Goal: Information Seeking & Learning: Learn about a topic

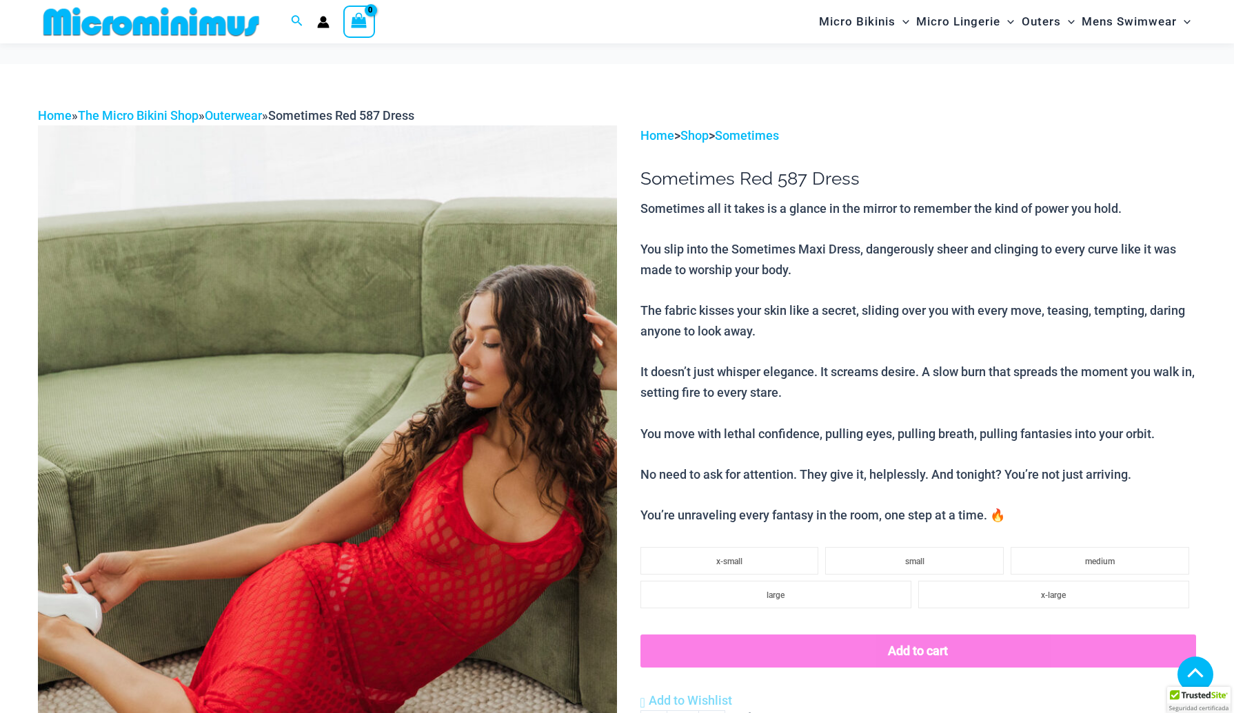
scroll to position [962, 0]
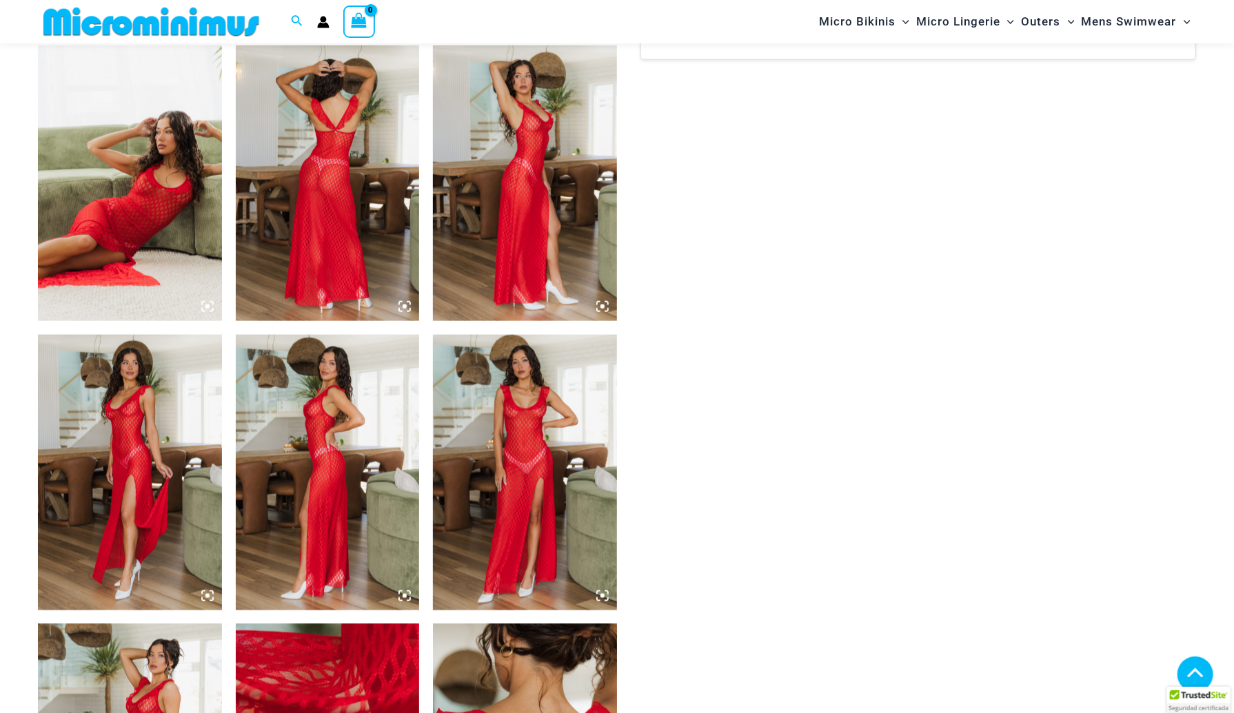
click at [403, 309] on icon at bounding box center [404, 307] width 12 height 12
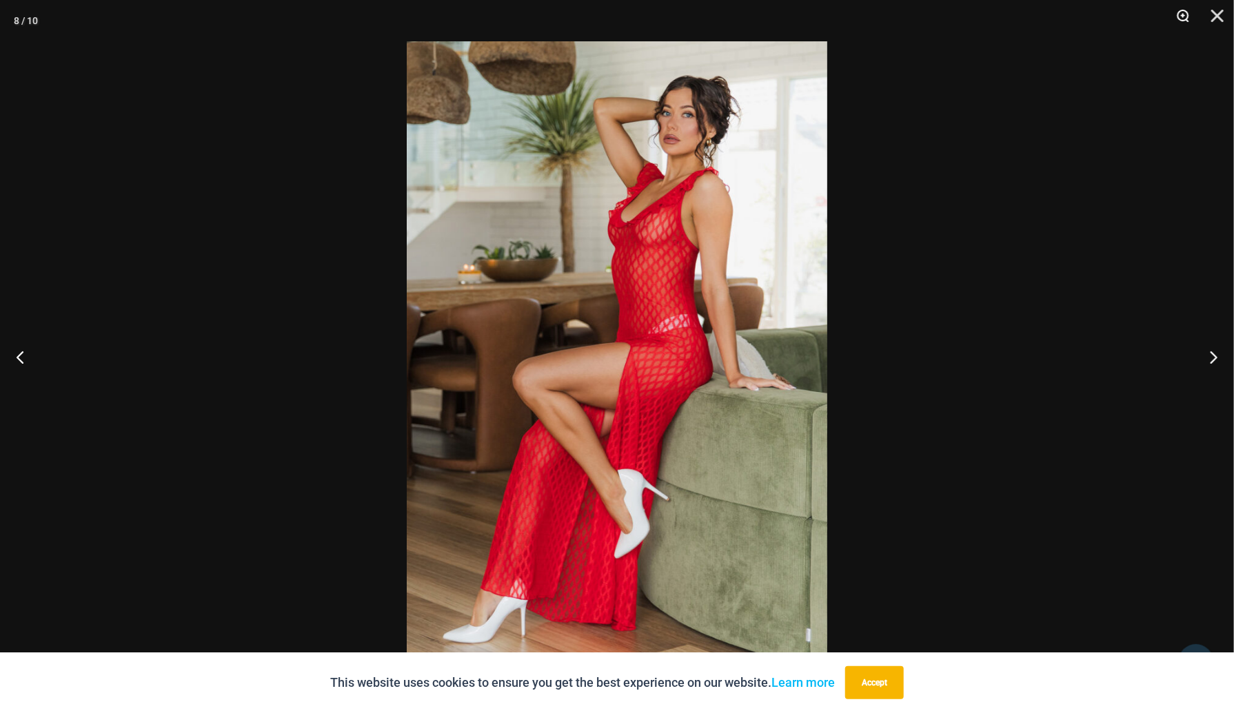
click at [1179, 16] on button "Zoom" at bounding box center [1178, 20] width 34 height 41
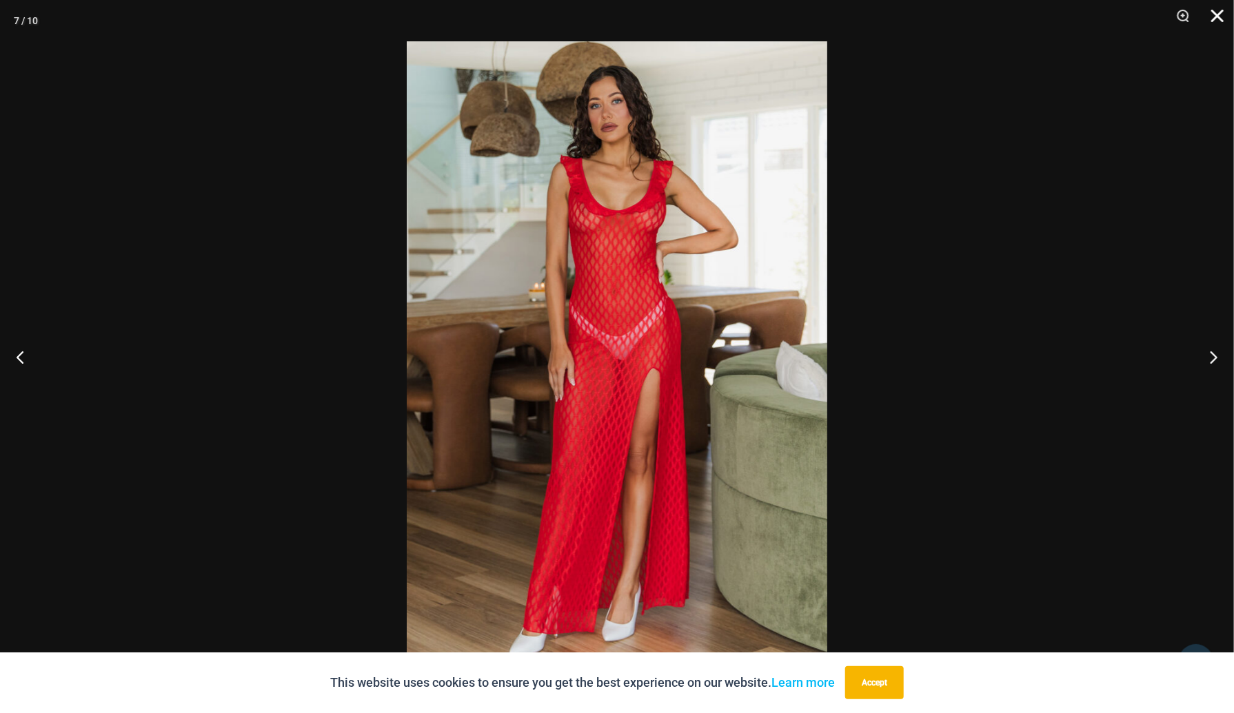
click at [1213, 19] on button "Close" at bounding box center [1212, 20] width 34 height 41
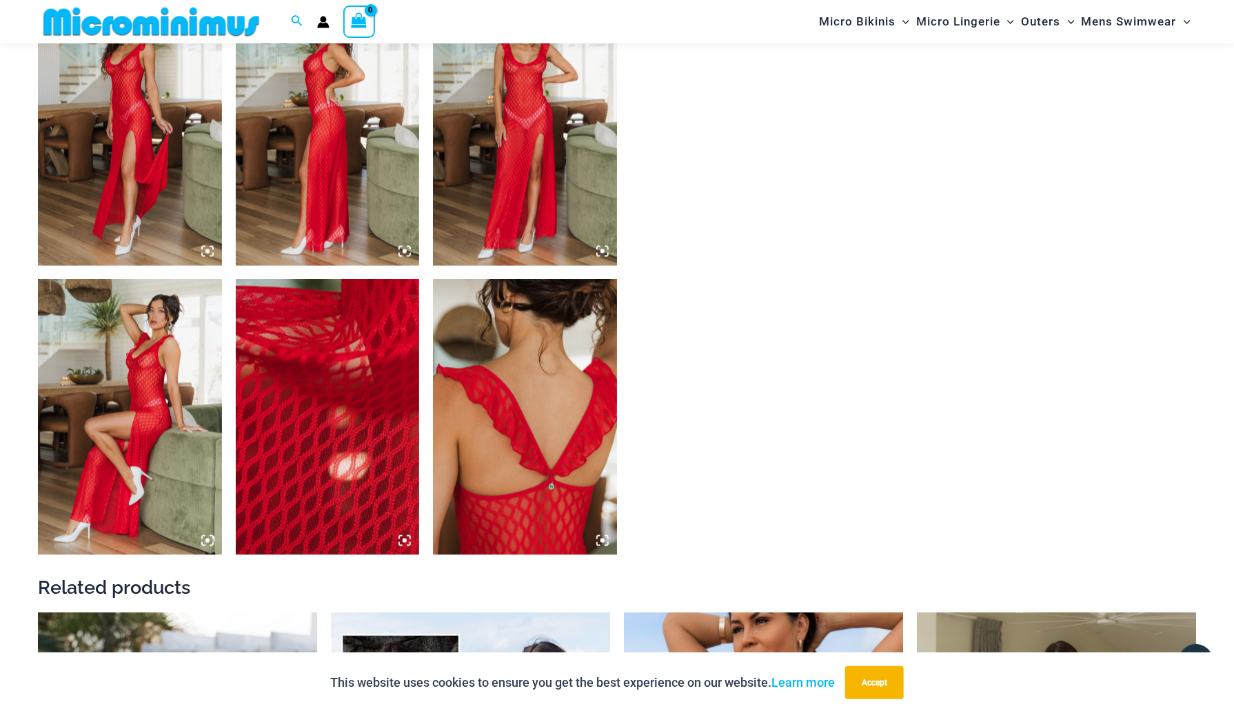
scroll to position [1652, 0]
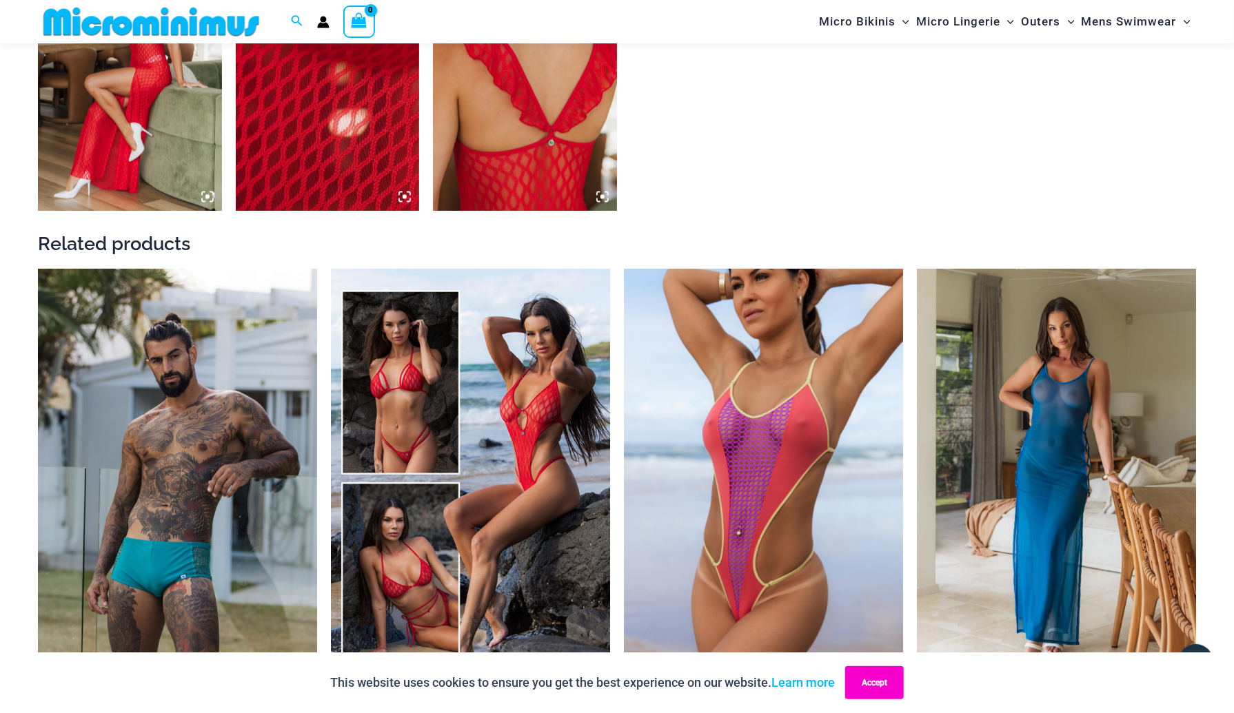
click at [869, 684] on button "Accept" at bounding box center [874, 683] width 59 height 33
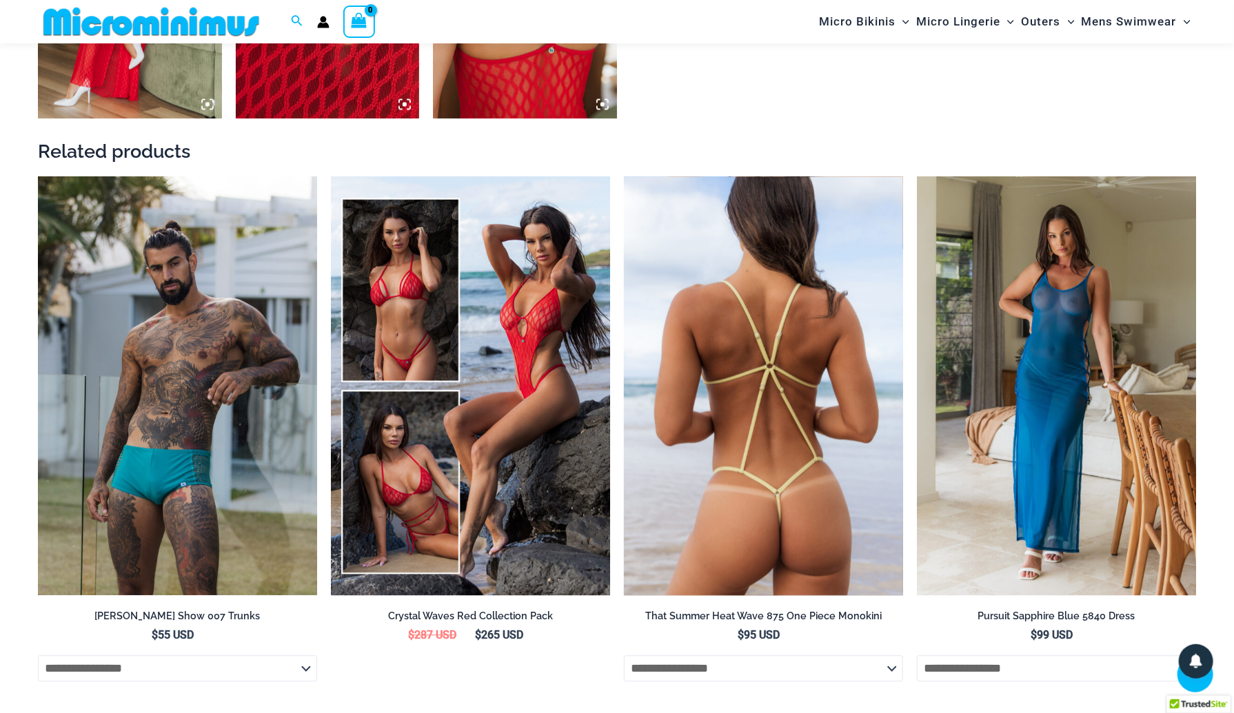
scroll to position [1927, 0]
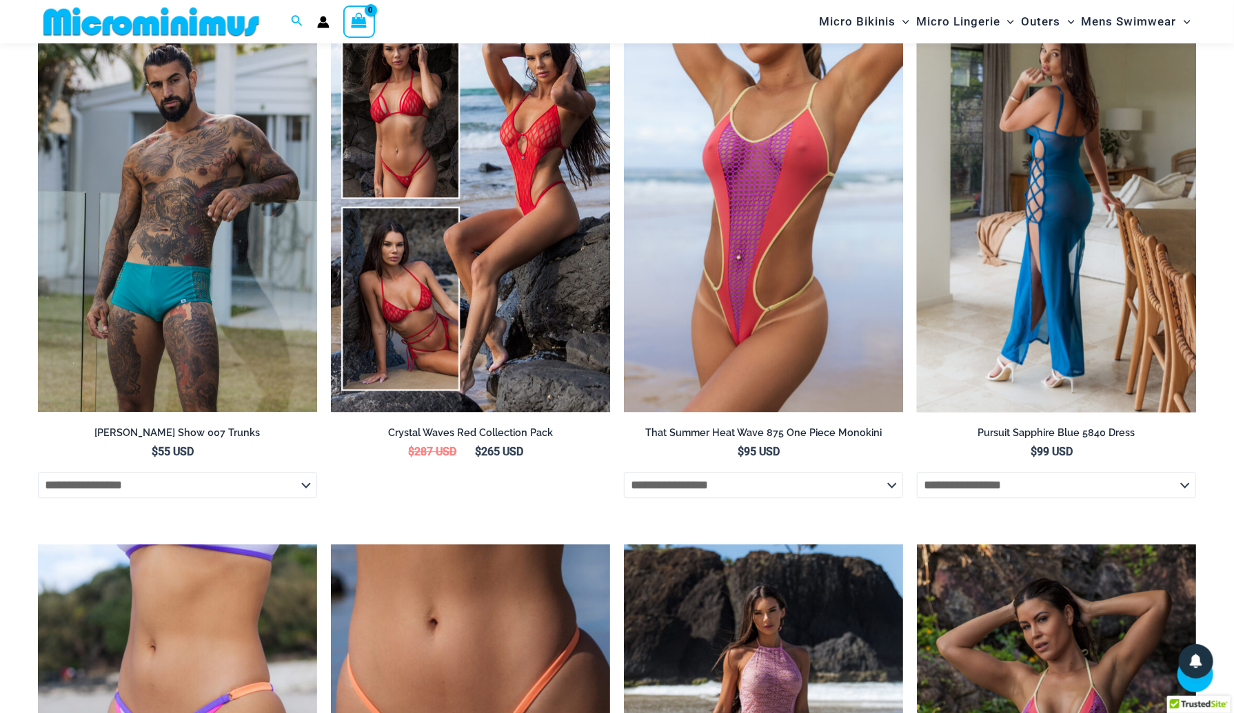
click at [1056, 361] on img at bounding box center [1056, 202] width 279 height 419
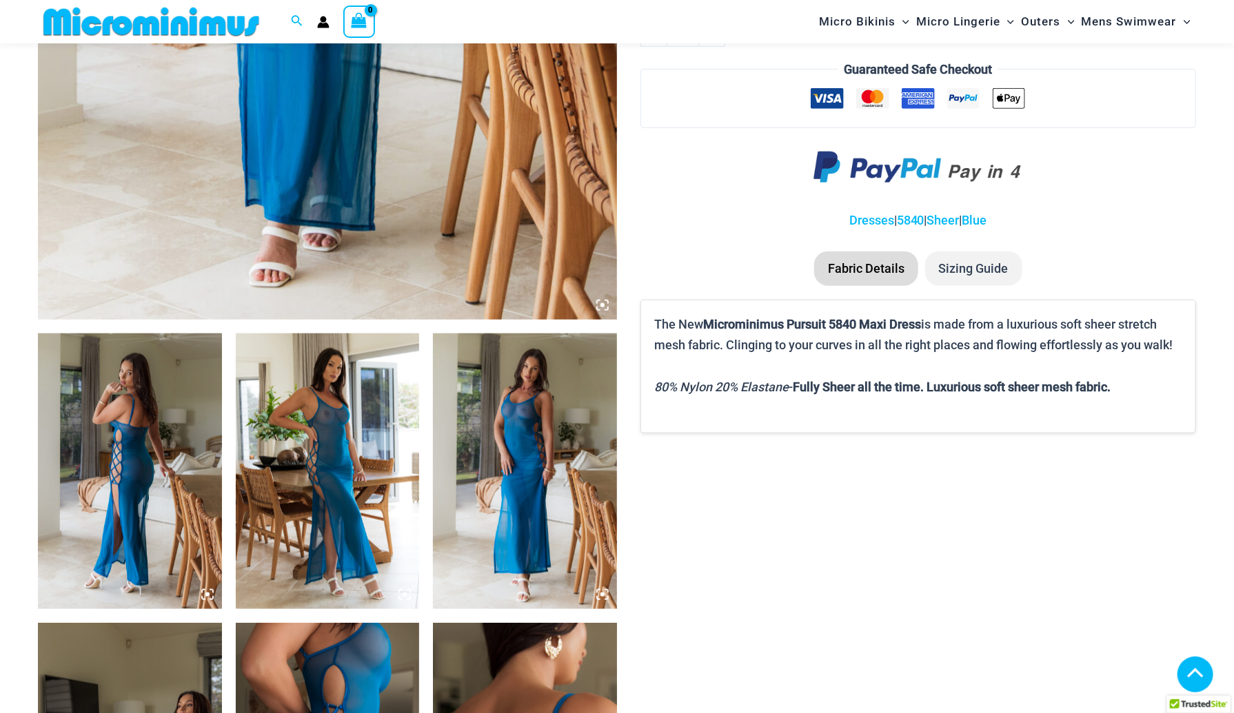
scroll to position [676, 0]
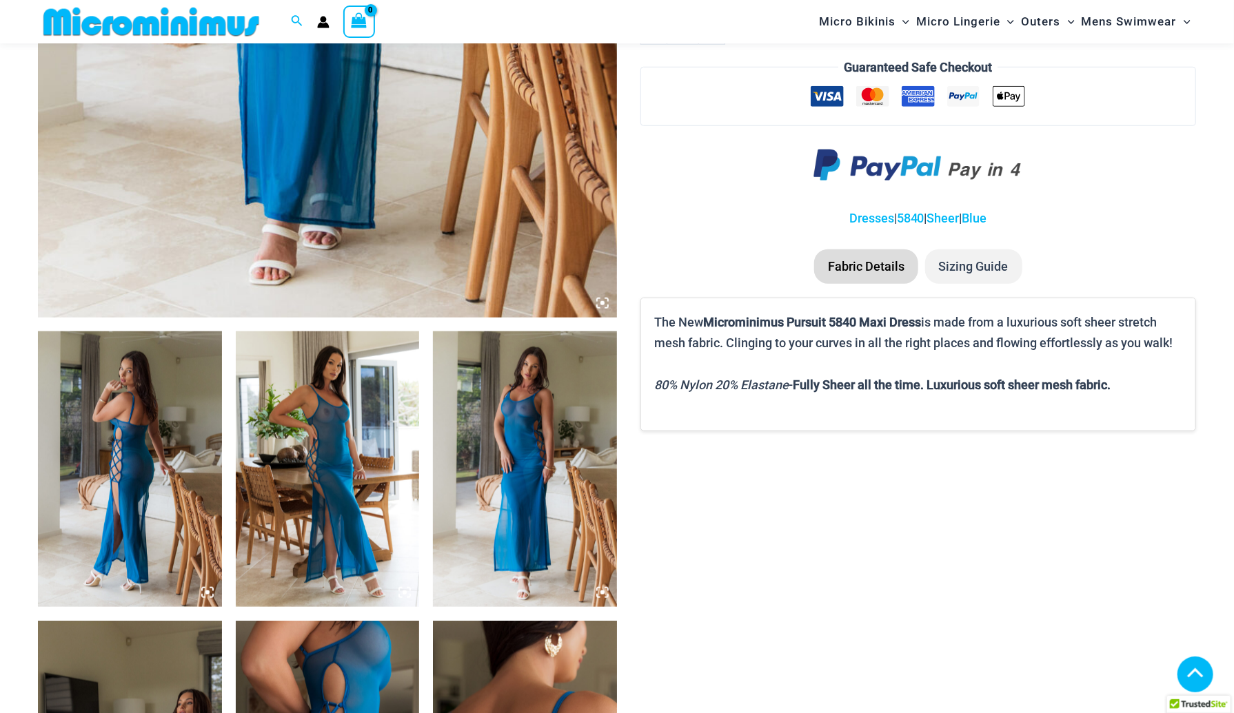
click at [132, 447] on img at bounding box center [130, 470] width 184 height 276
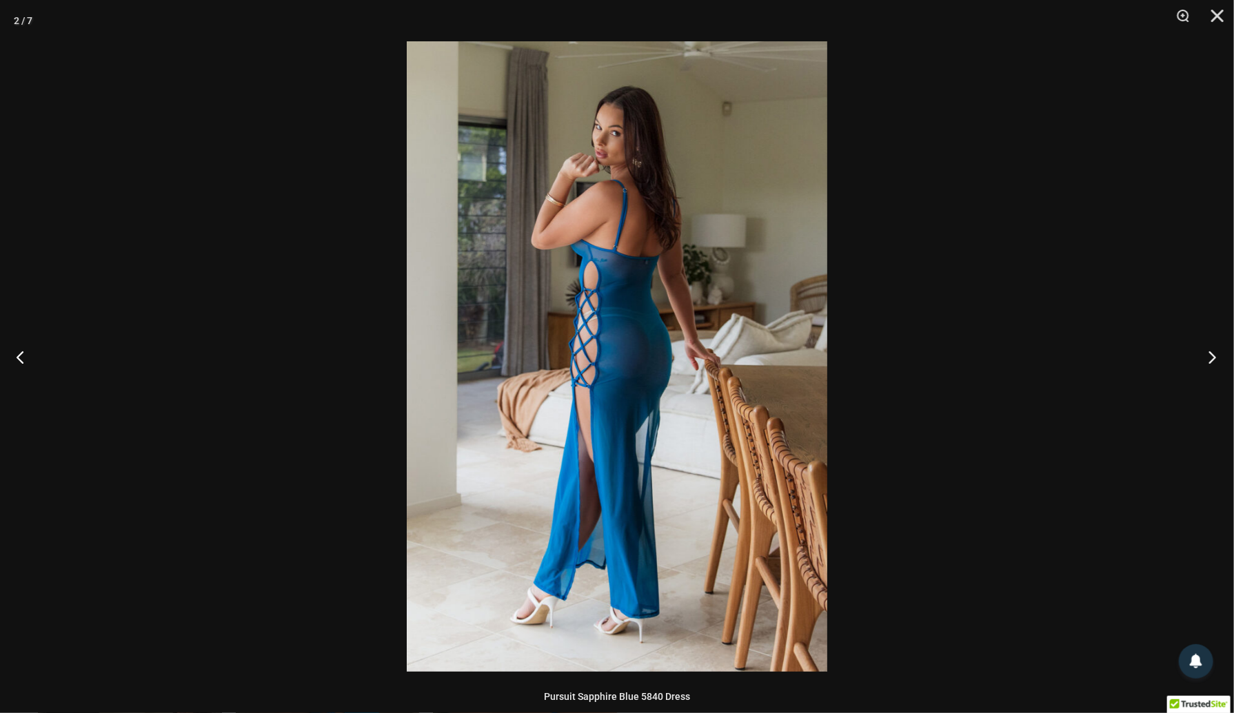
click at [1208, 356] on button "Next" at bounding box center [1208, 357] width 52 height 69
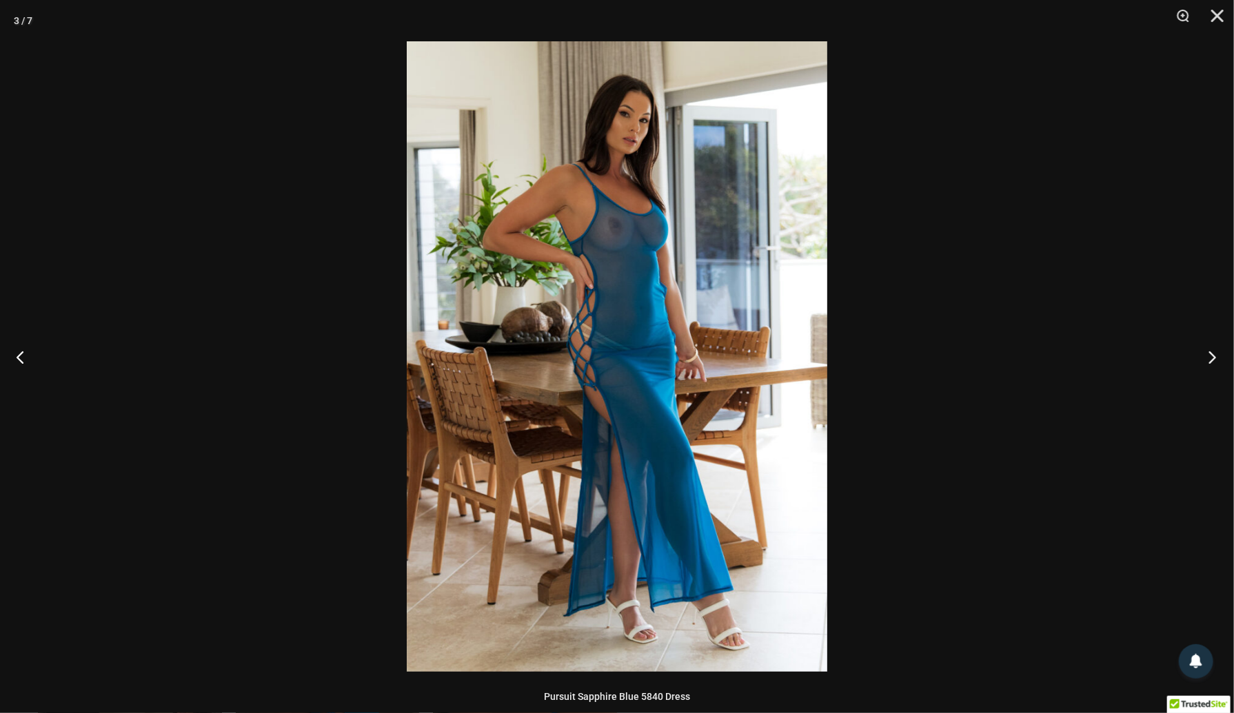
click at [1207, 358] on button "Next" at bounding box center [1208, 357] width 52 height 69
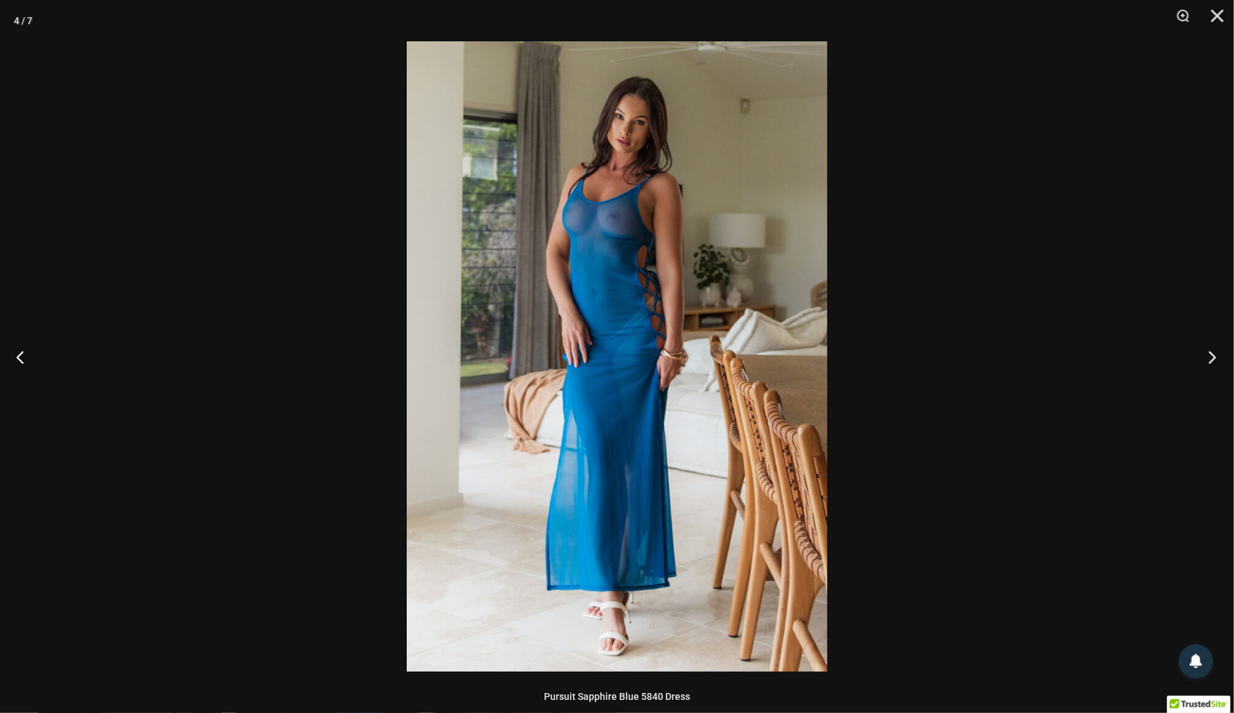
click at [1207, 358] on button "Next" at bounding box center [1208, 357] width 52 height 69
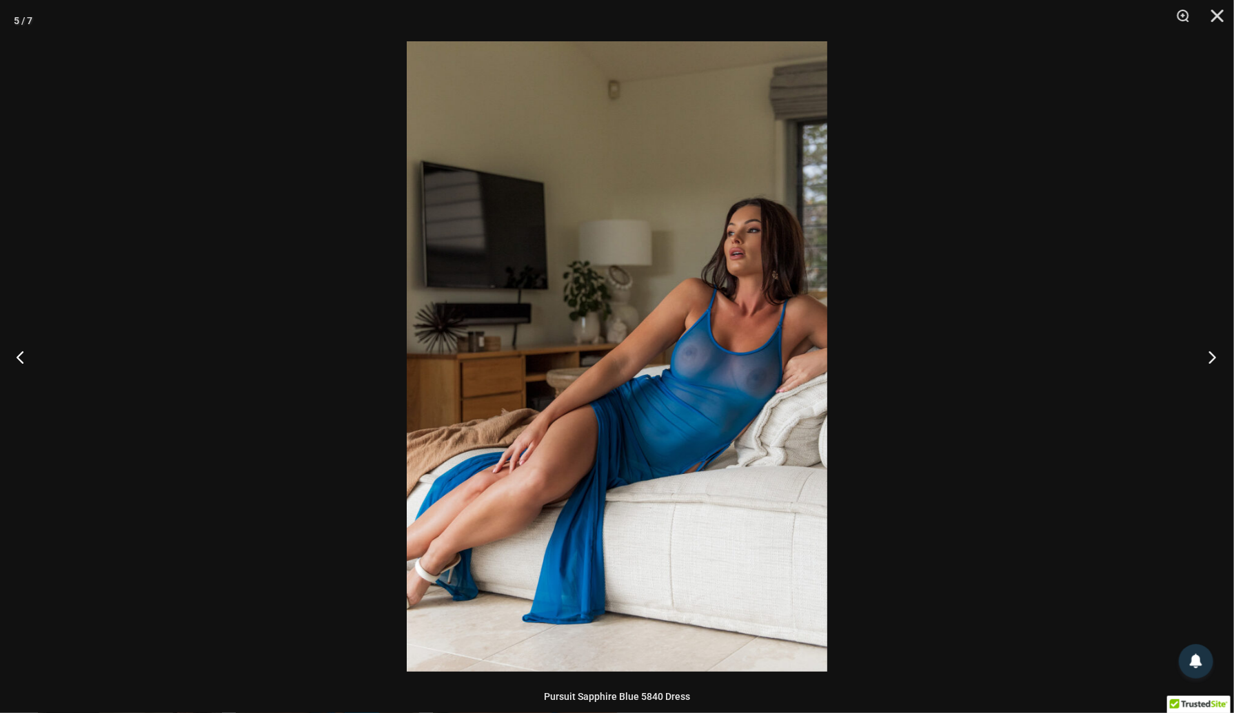
click at [1207, 358] on button "Next" at bounding box center [1208, 357] width 52 height 69
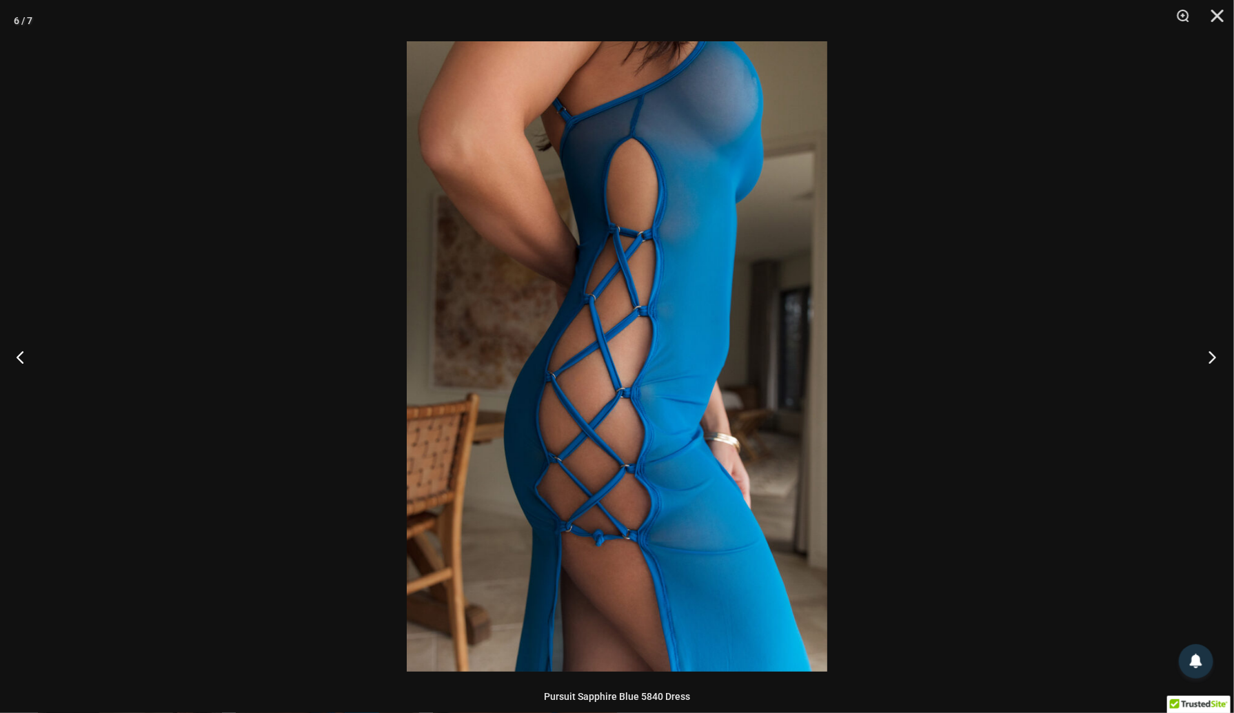
click at [1207, 358] on button "Next" at bounding box center [1208, 357] width 52 height 69
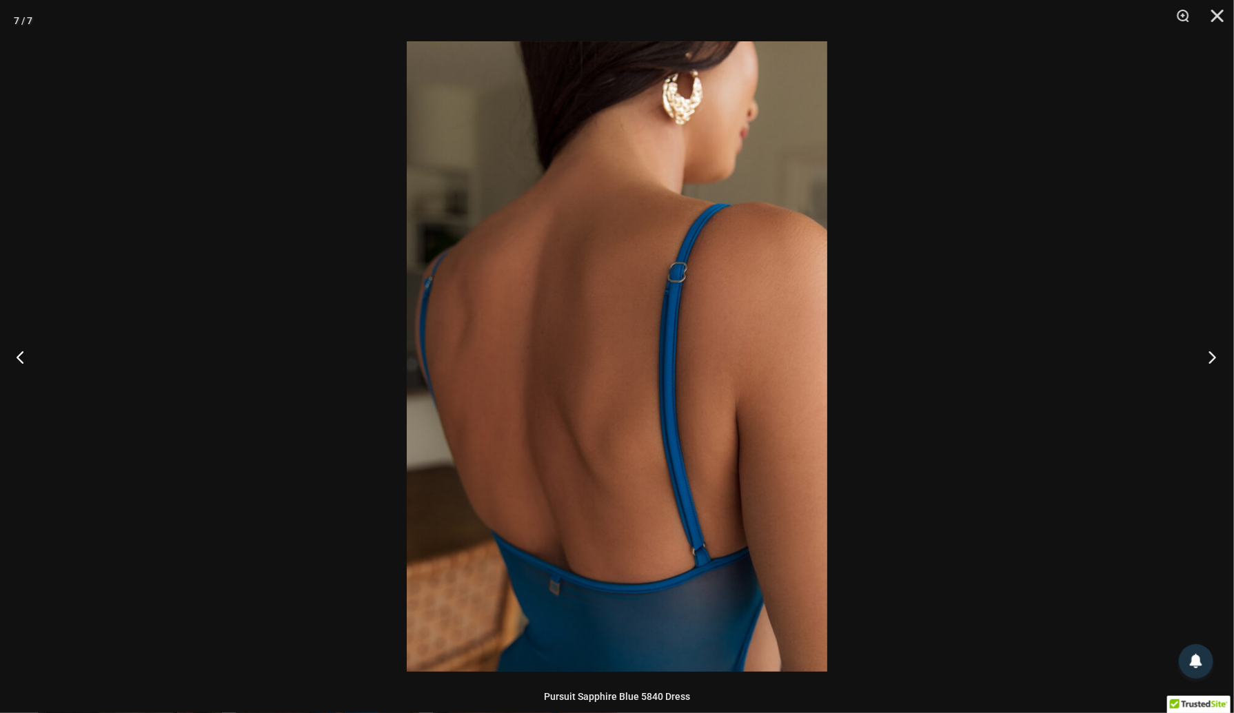
click at [1207, 358] on button "Next" at bounding box center [1208, 357] width 52 height 69
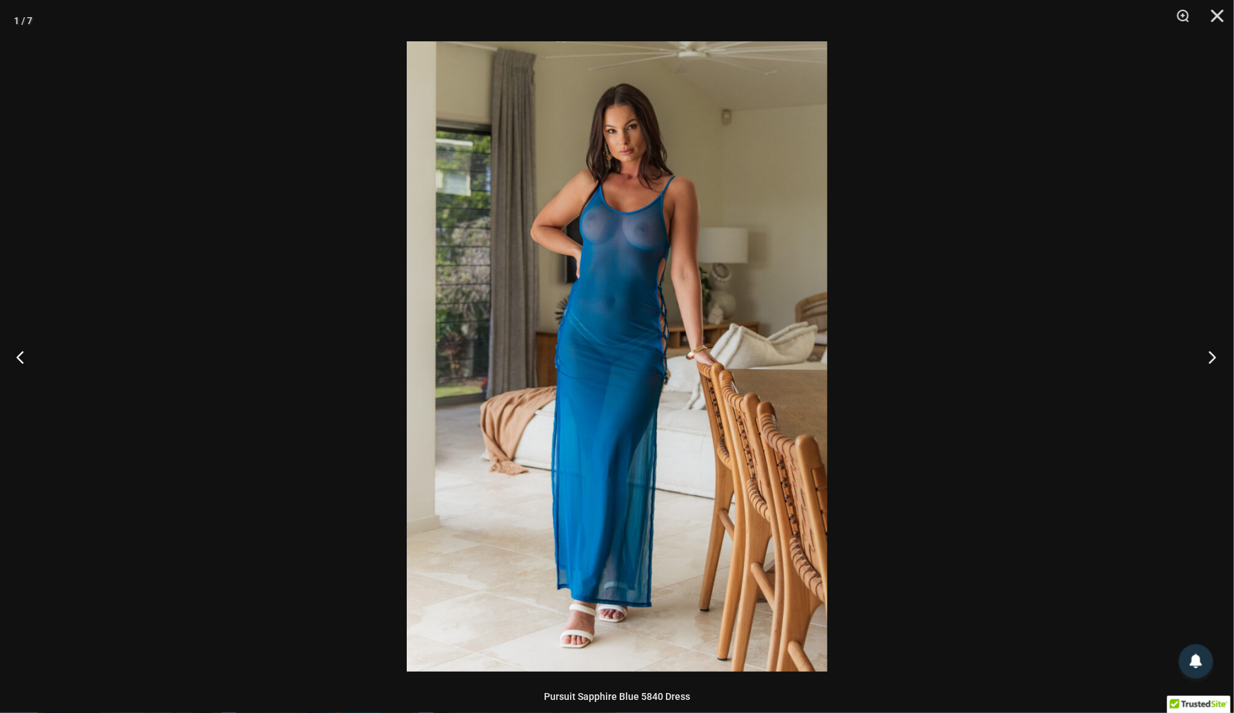
click at [1207, 358] on button "Next" at bounding box center [1208, 357] width 52 height 69
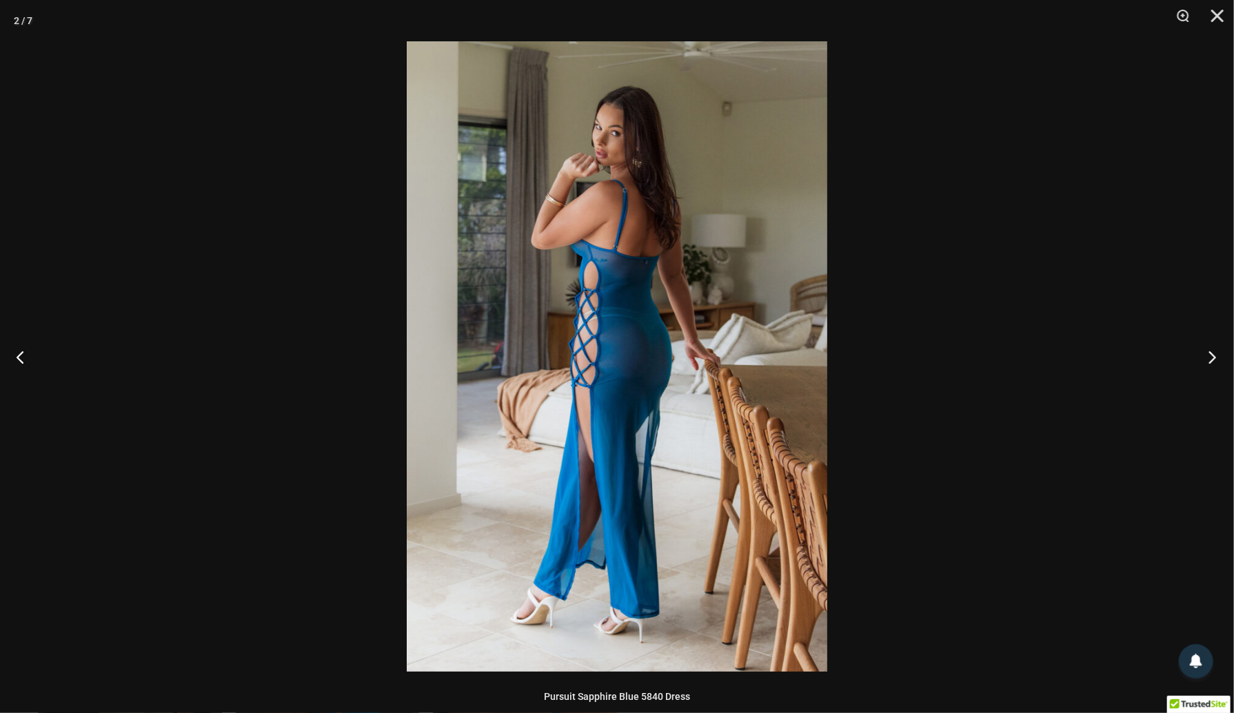
click at [1207, 358] on button "Next" at bounding box center [1208, 357] width 52 height 69
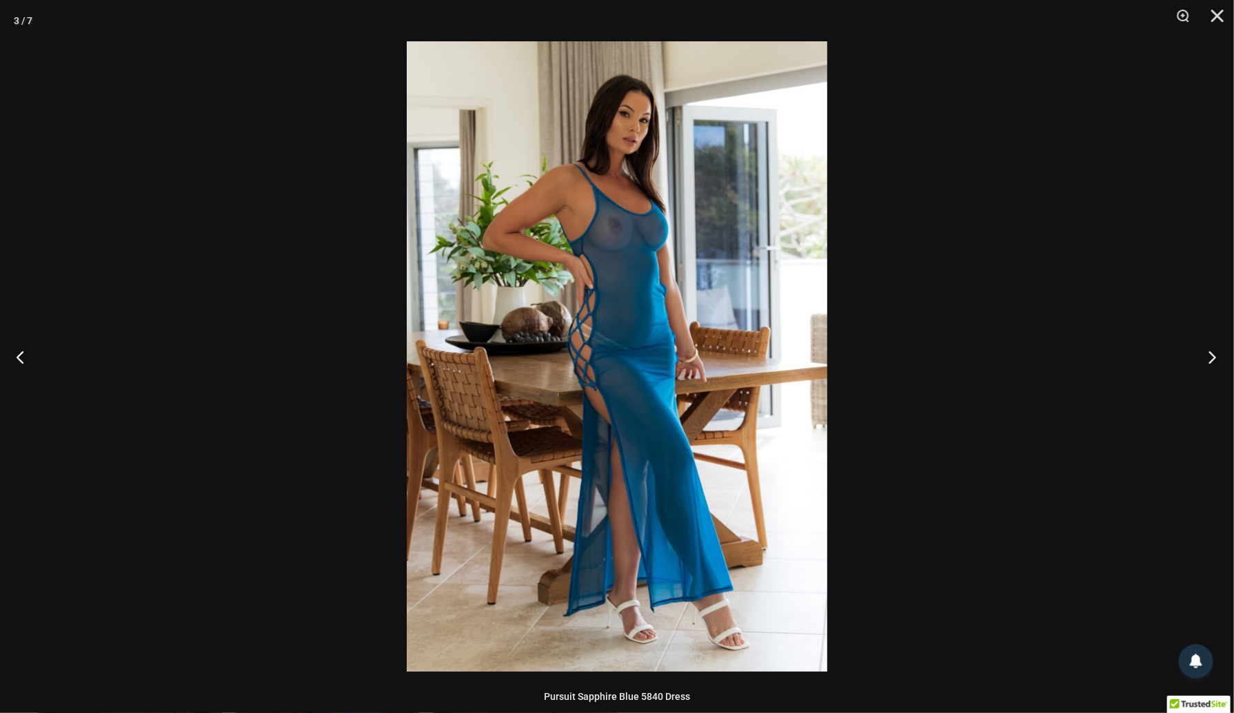
click at [1207, 358] on button "Next" at bounding box center [1208, 357] width 52 height 69
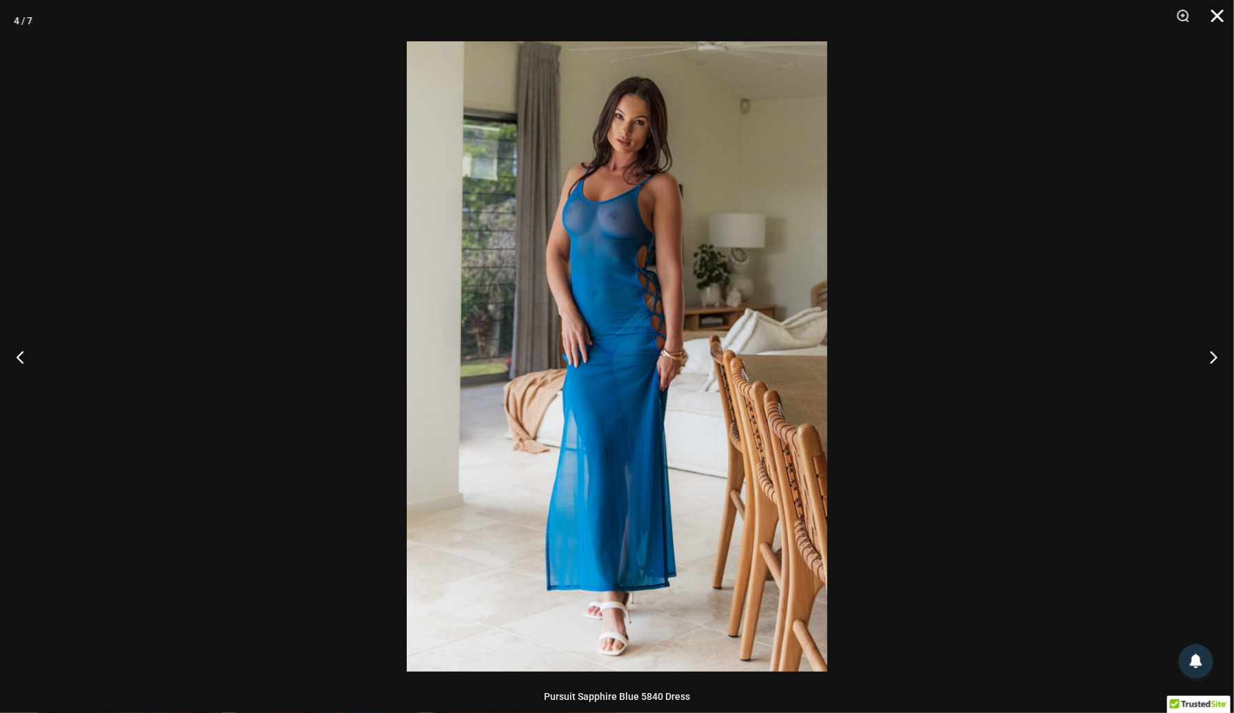
click at [1219, 11] on button "Close" at bounding box center [1212, 20] width 34 height 41
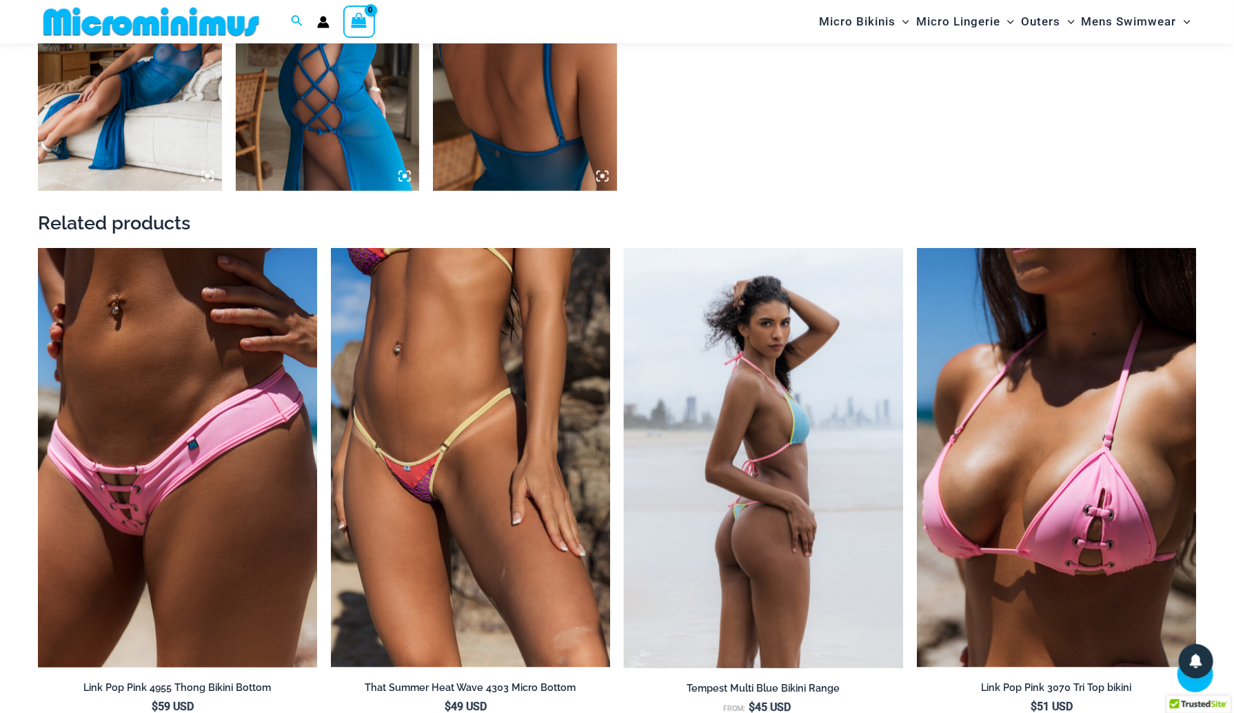
scroll to position [1504, 0]
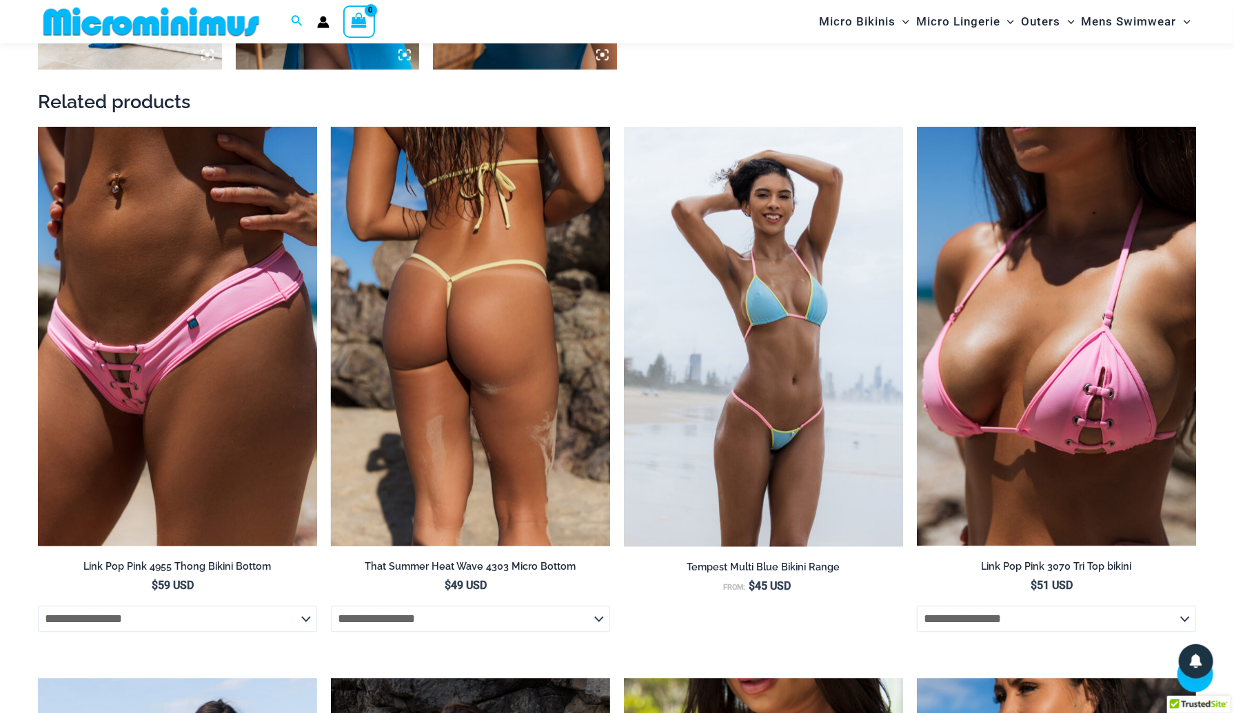
click at [454, 456] on img at bounding box center [470, 337] width 279 height 419
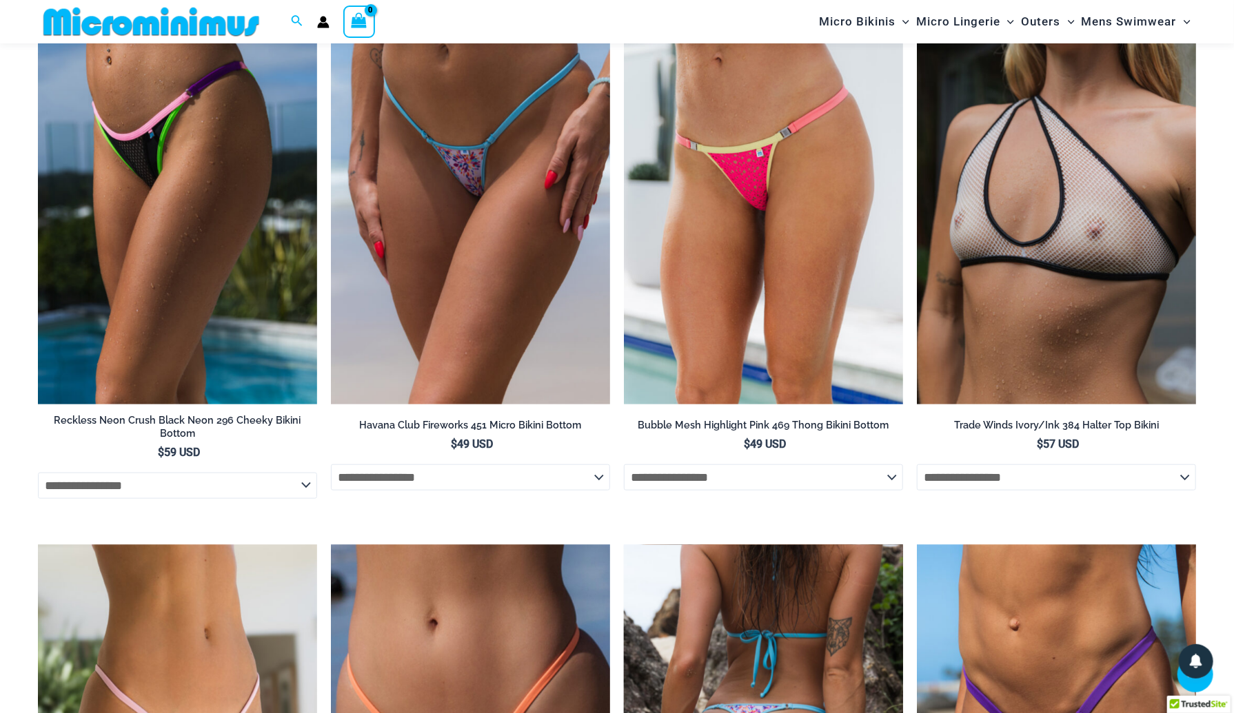
scroll to position [3987, 0]
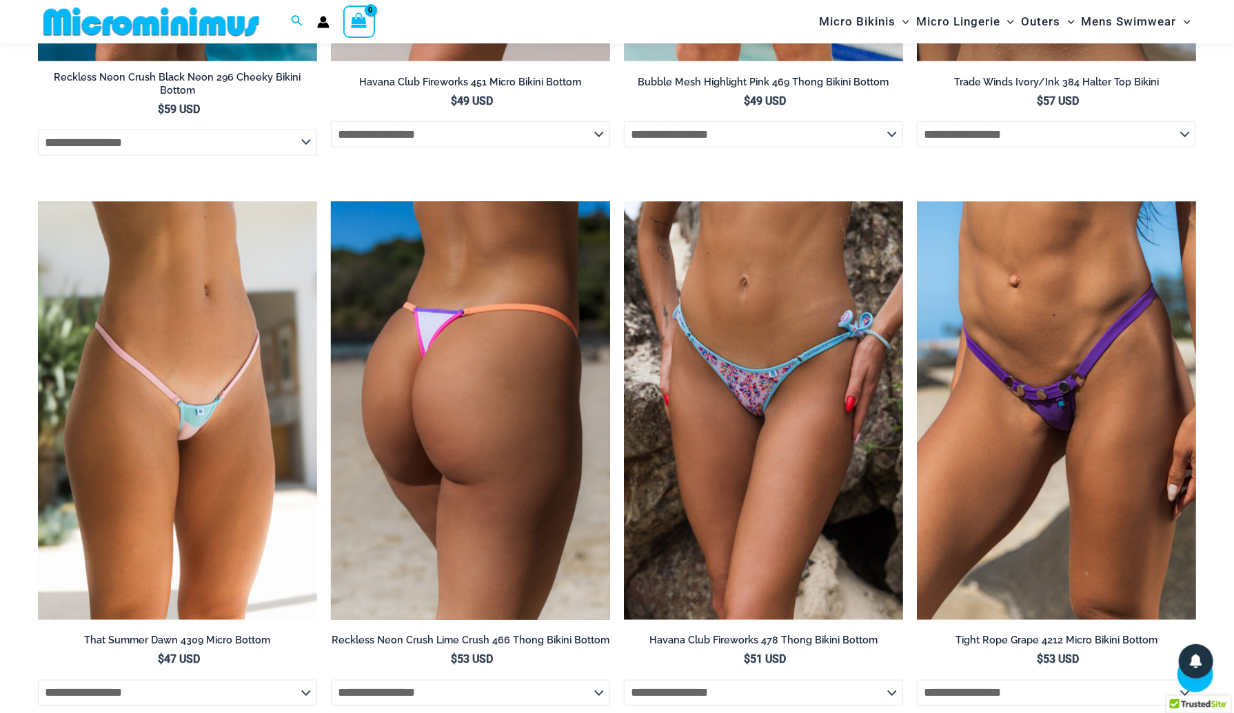
click at [441, 523] on img at bounding box center [470, 411] width 279 height 419
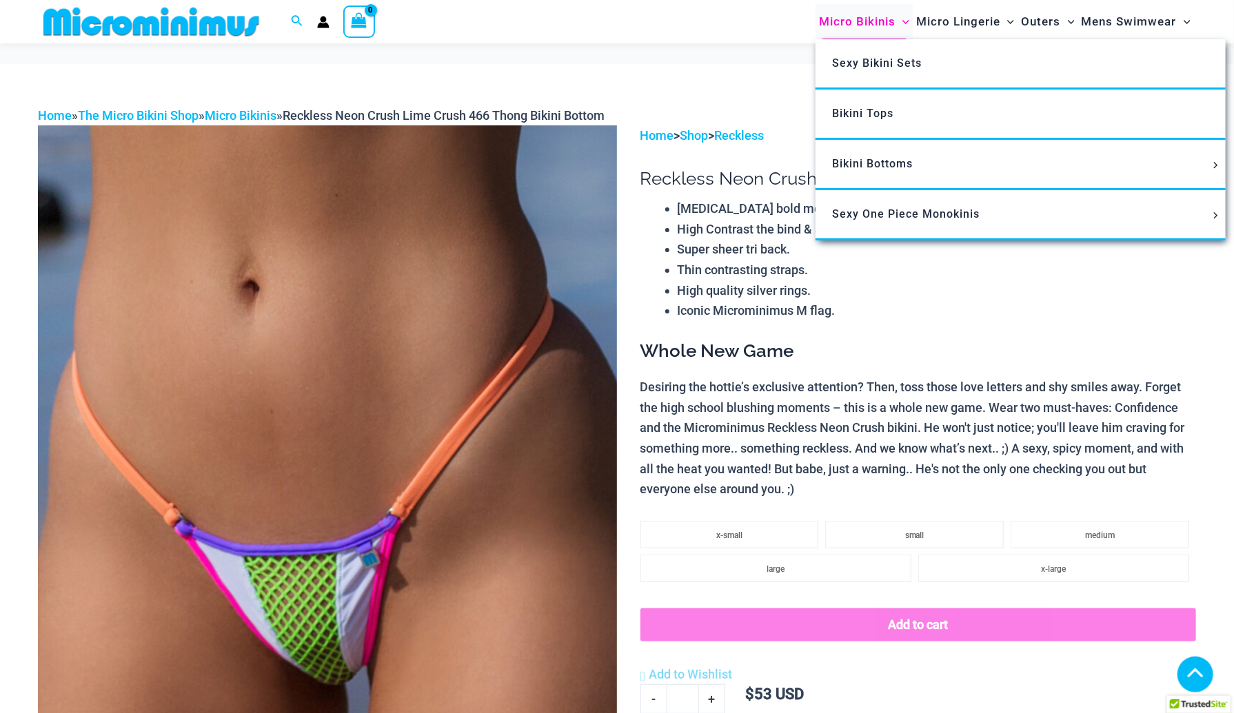
scroll to position [1512, 0]
